Goal: Communication & Community: Ask a question

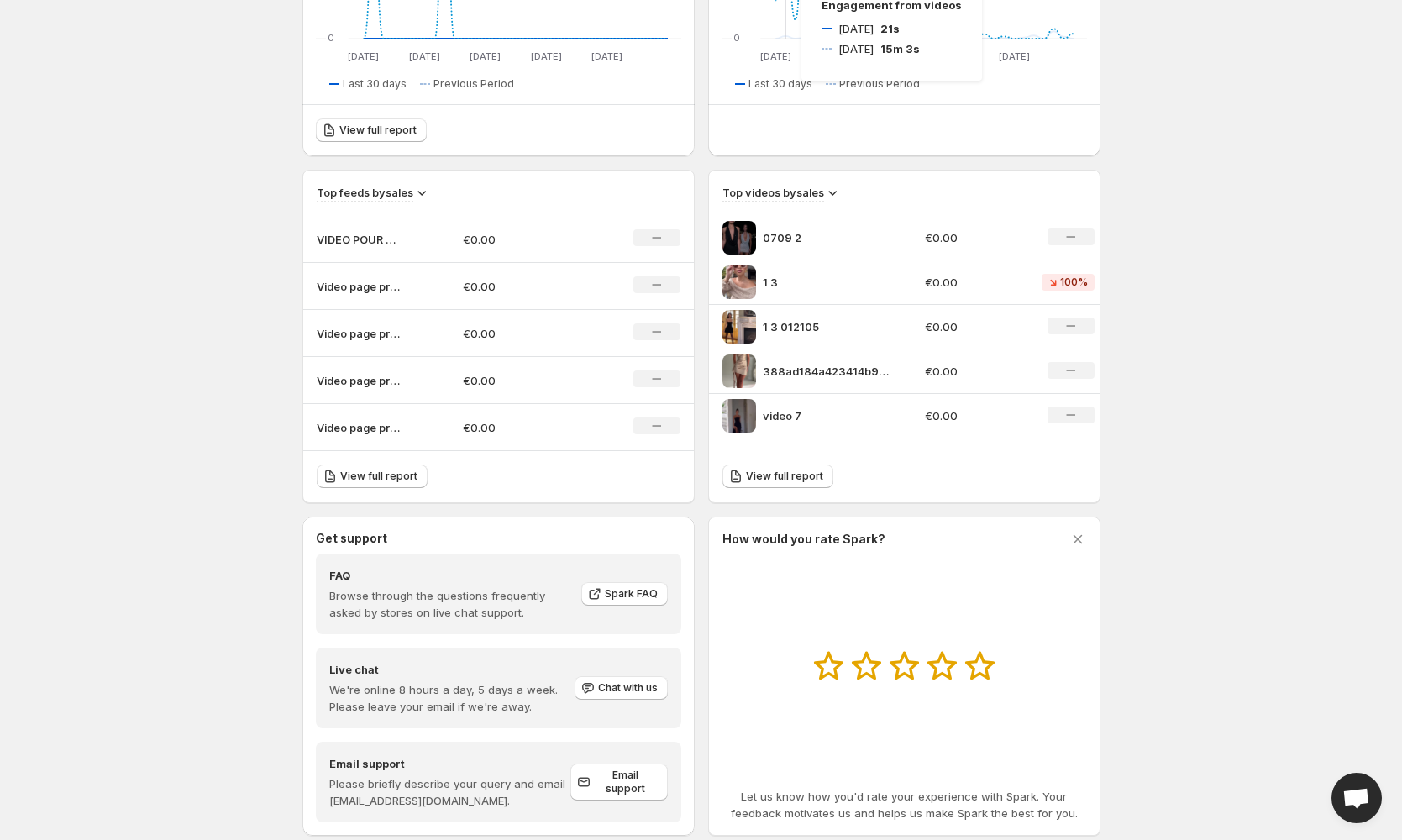
scroll to position [462, 0]
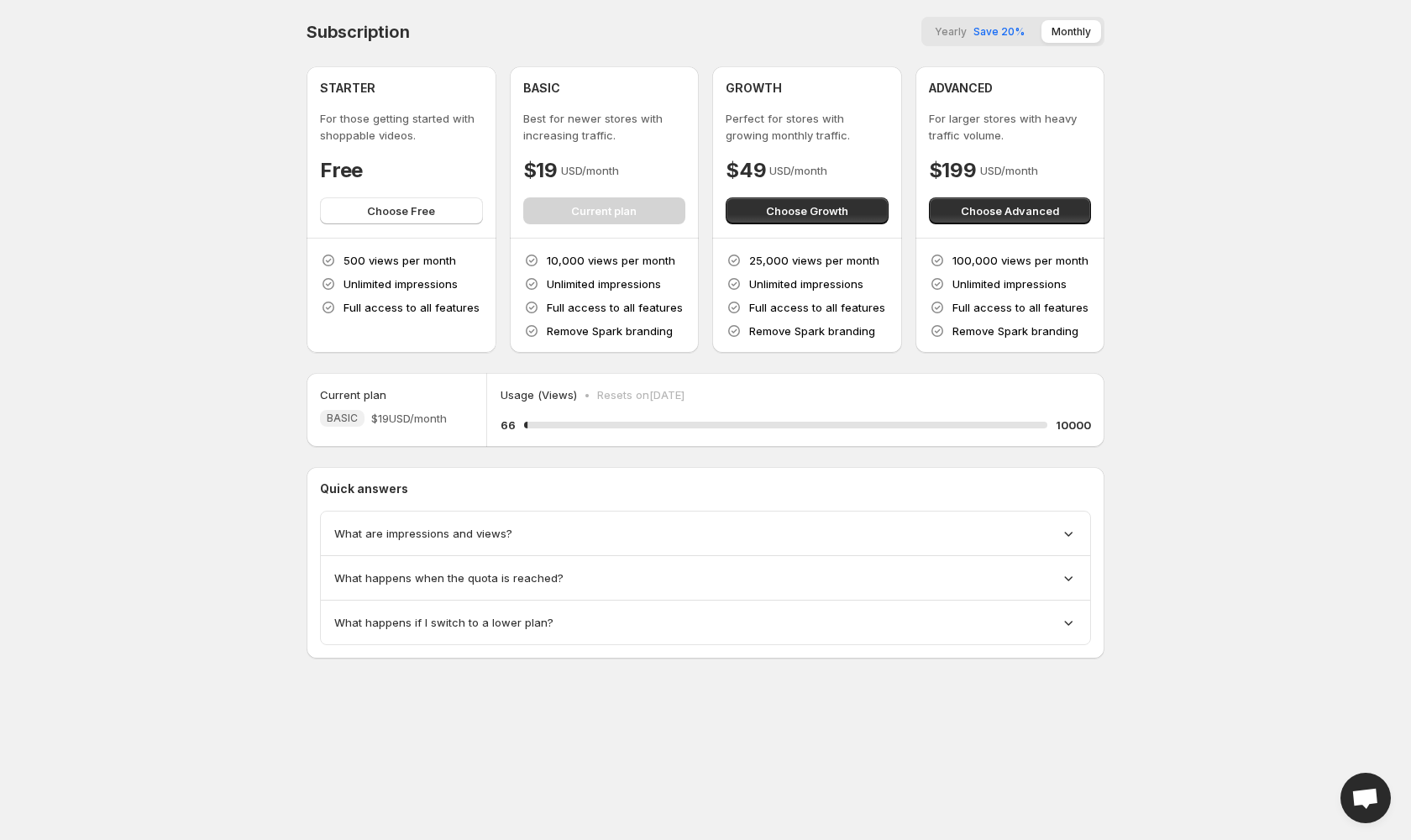
click at [268, 384] on body "Home Feeds Videos Subscription Settings Subscription Yearly Save 20% Monthly ST…" at bounding box center [705, 420] width 1411 height 840
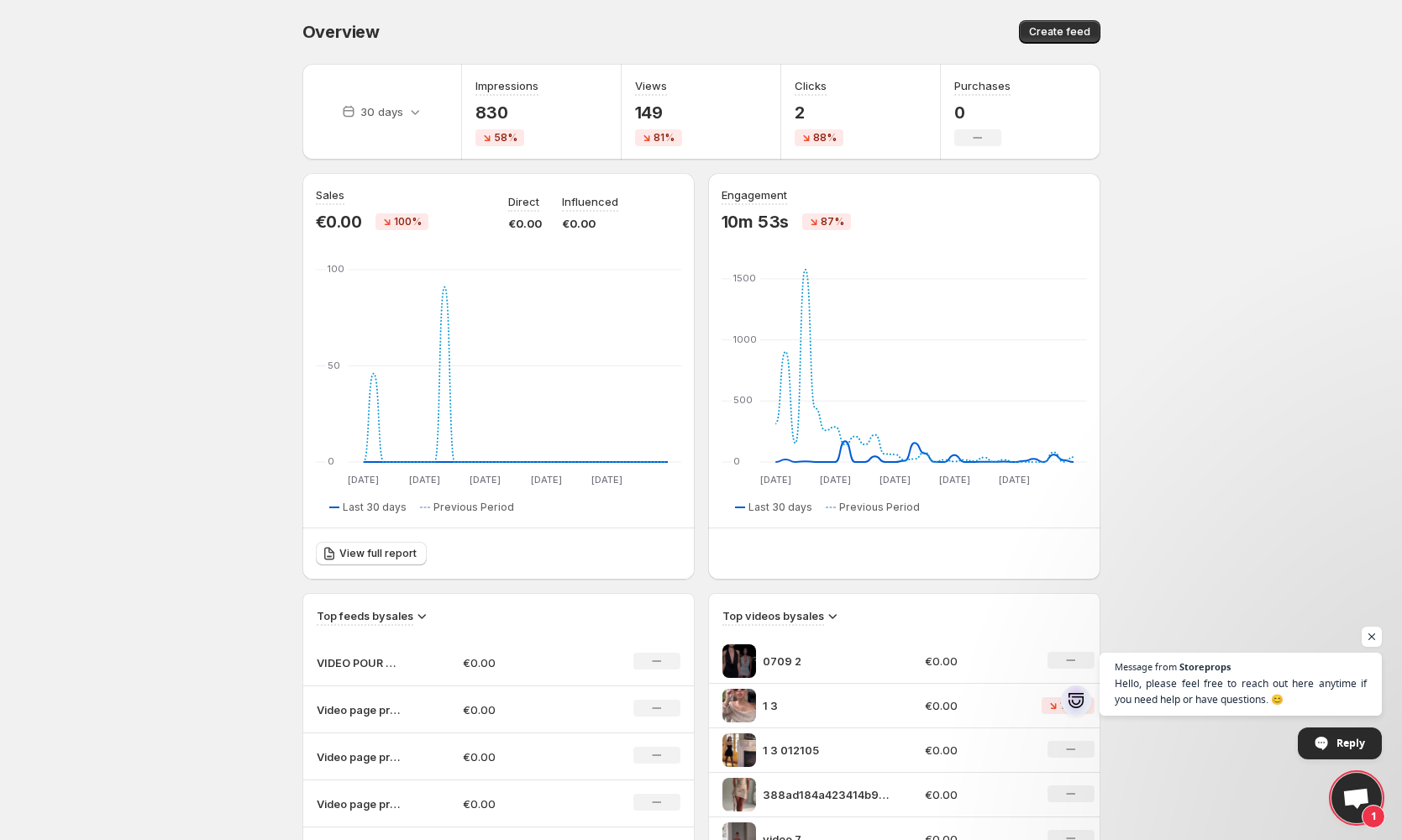
click at [1348, 797] on span "Open chat" at bounding box center [1356, 799] width 28 height 24
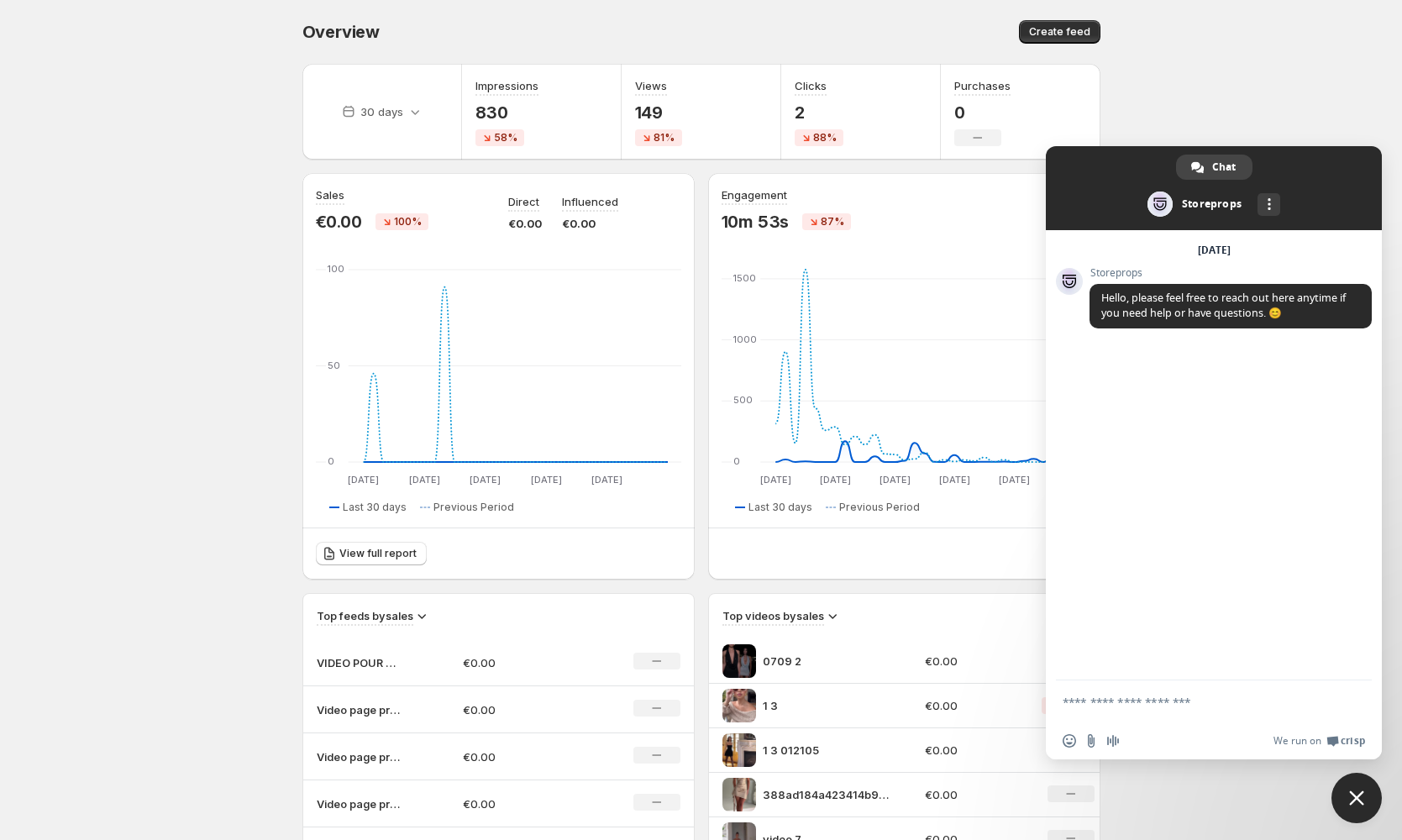
type textarea "*"
type textarea "**********"
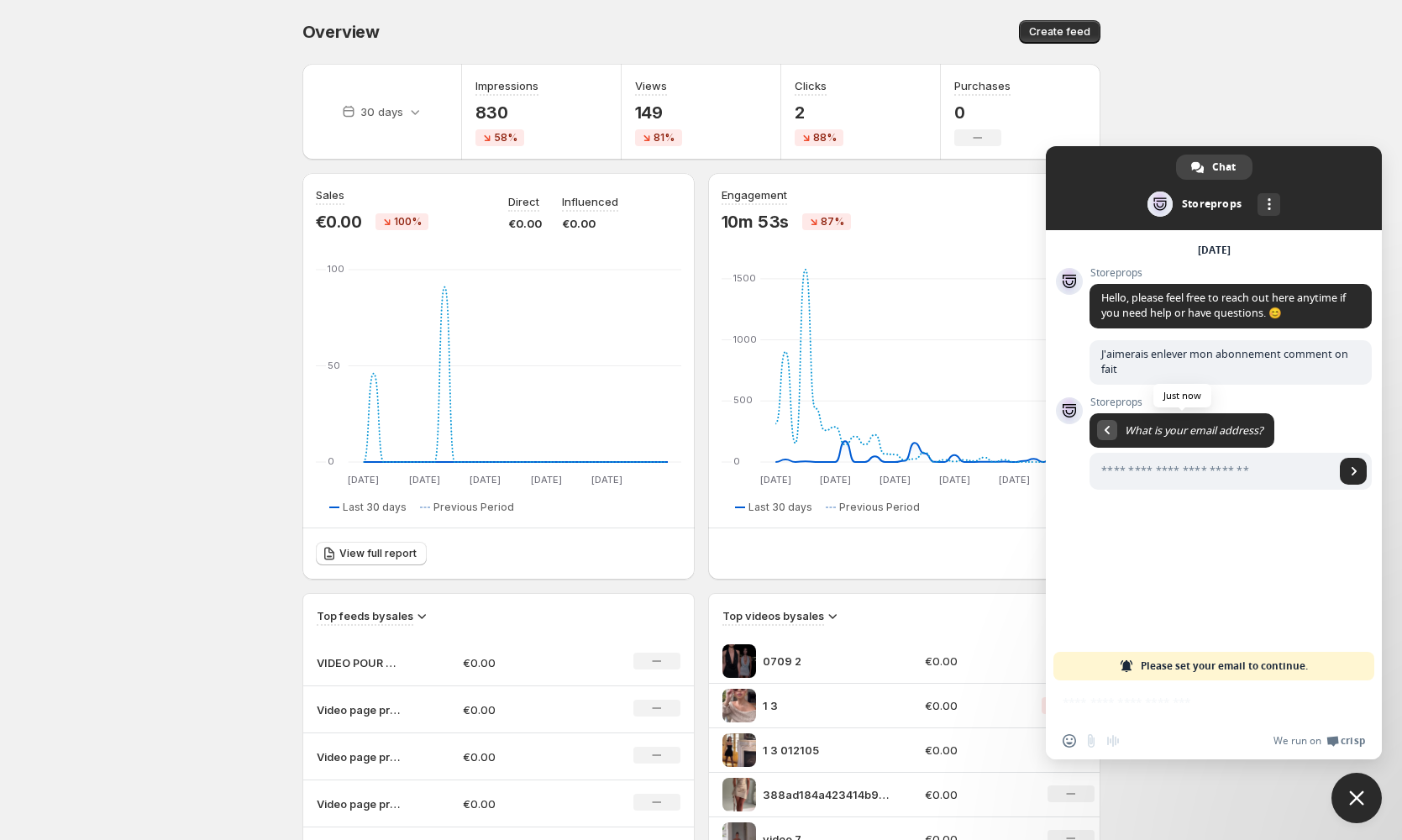
click at [1110, 438] on div "Return to message" at bounding box center [1107, 429] width 20 height 20
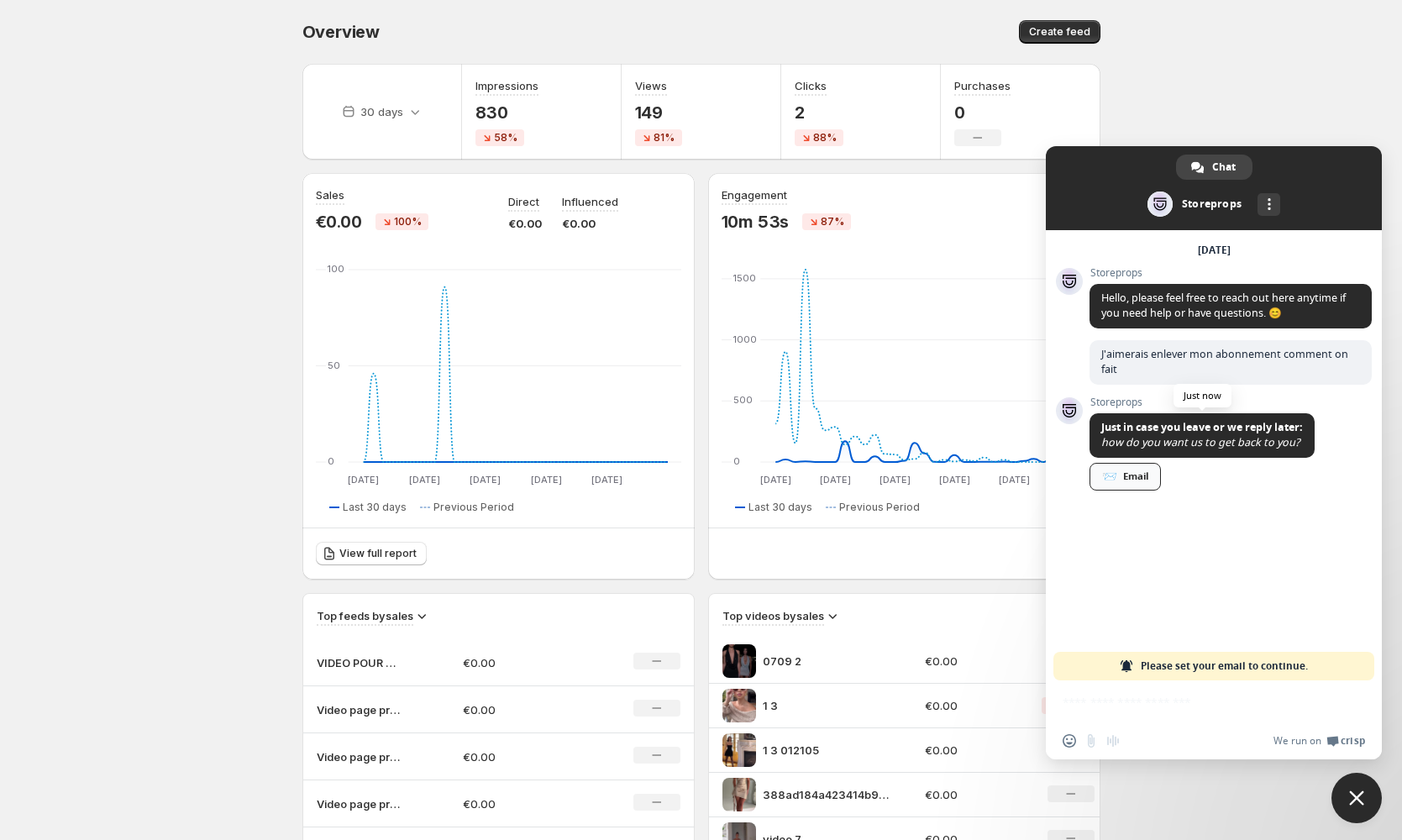
click at [1125, 474] on div "📨 Email" at bounding box center [1125, 477] width 71 height 28
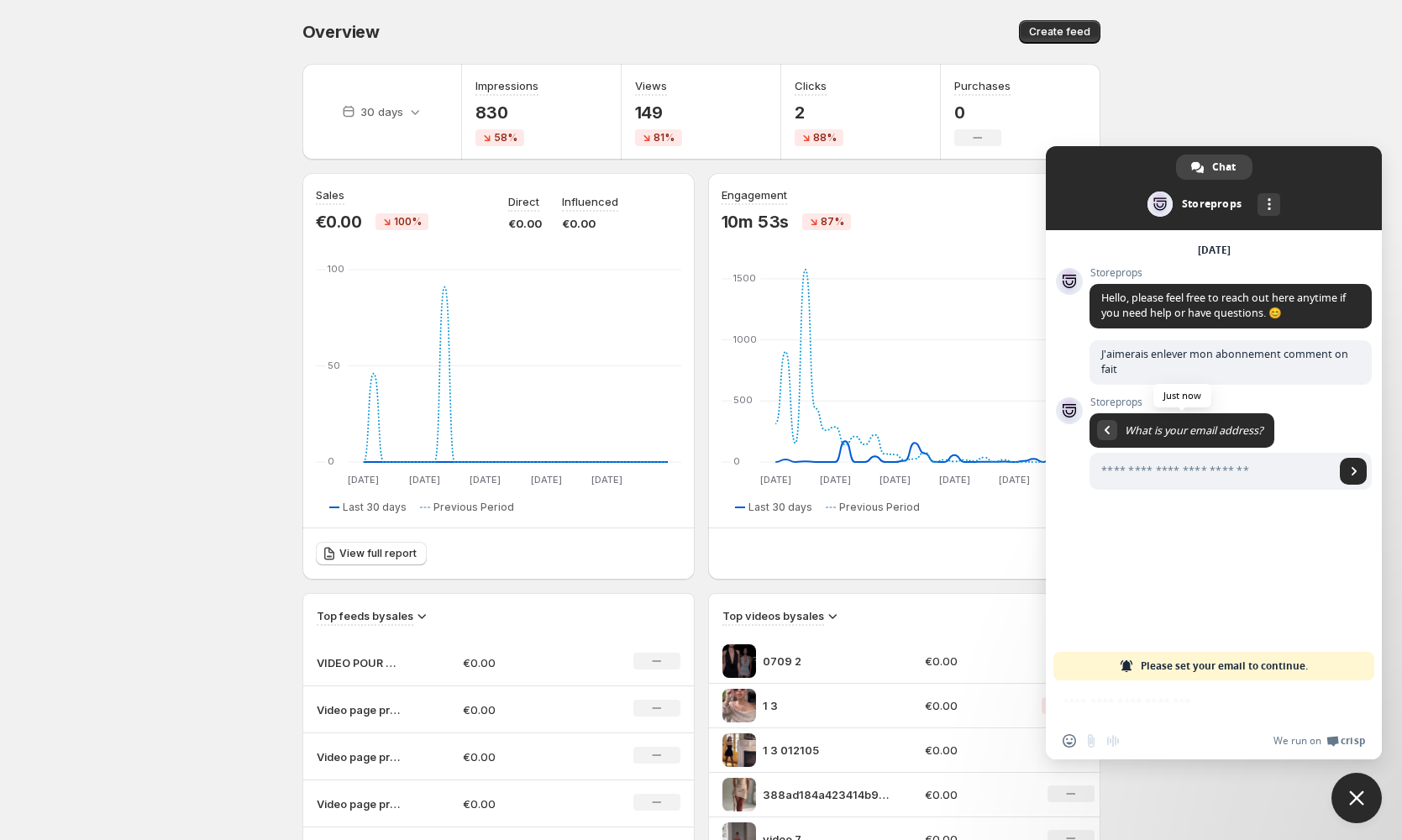
click at [1349, 788] on span "Close chat" at bounding box center [1356, 797] width 50 height 50
